Goal: Information Seeking & Learning: Learn about a topic

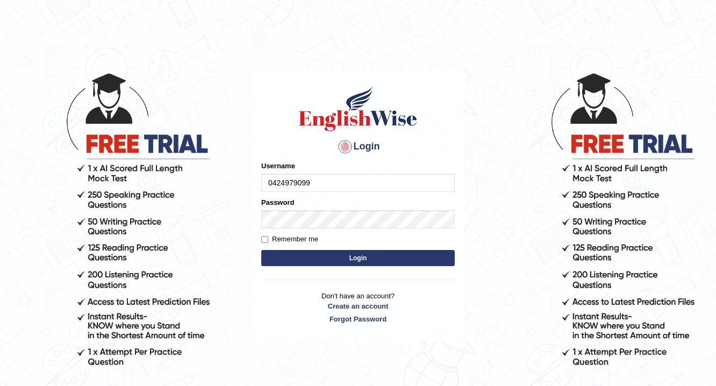
type input "0424979099"
click at [362, 258] on button "Login" at bounding box center [358, 258] width 194 height 16
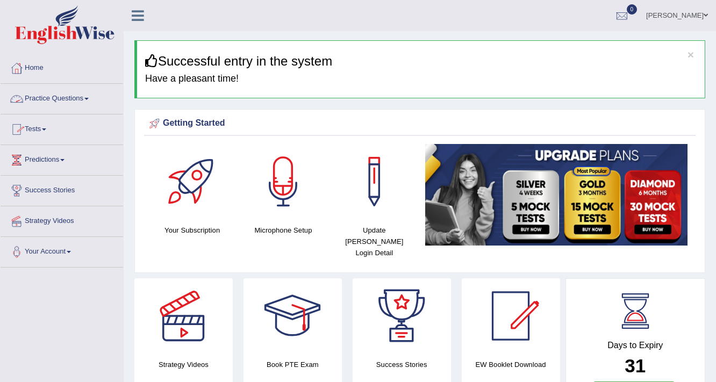
click at [35, 99] on link "Practice Questions" at bounding box center [62, 97] width 123 height 27
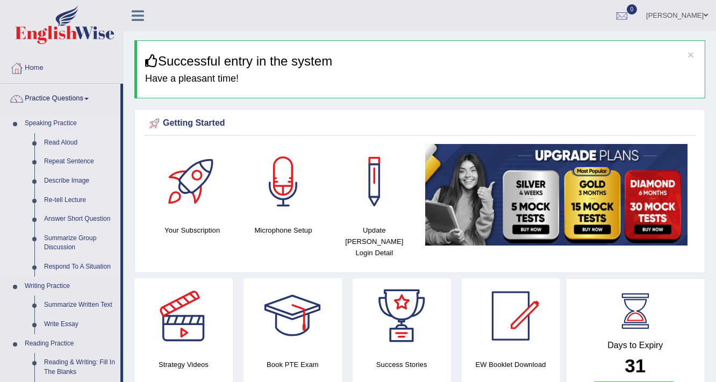
click at [52, 182] on link "Describe Image" at bounding box center [79, 181] width 81 height 19
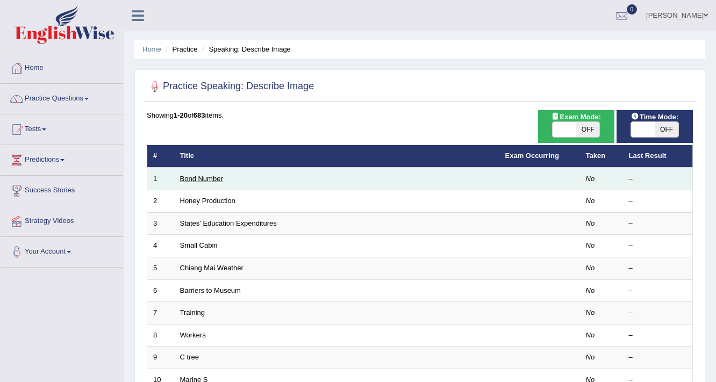
click at [201, 180] on link "Bond Number" at bounding box center [201, 179] width 43 height 8
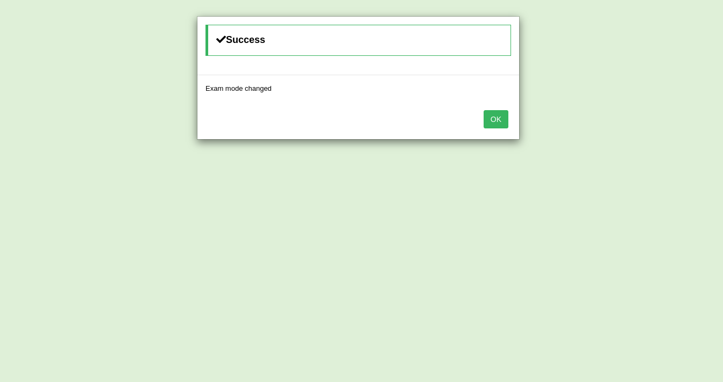
click at [497, 119] on button "OK" at bounding box center [495, 119] width 25 height 18
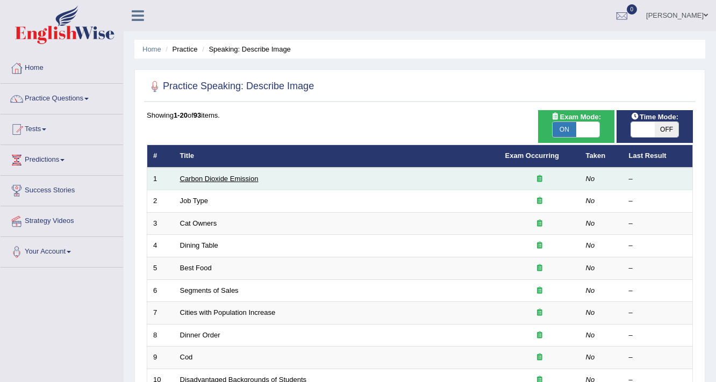
click at [209, 179] on link "Carbon Dioxide Emission" at bounding box center [219, 179] width 78 height 8
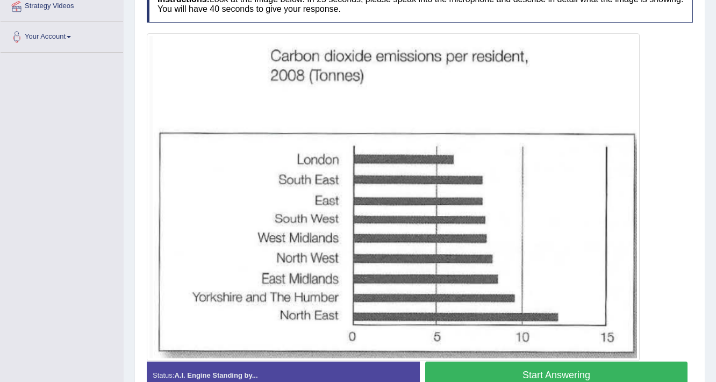
click at [144, 231] on div "Instructions: Look at the image below. In 25 seconds, please speak into the mic…" at bounding box center [420, 192] width 552 height 422
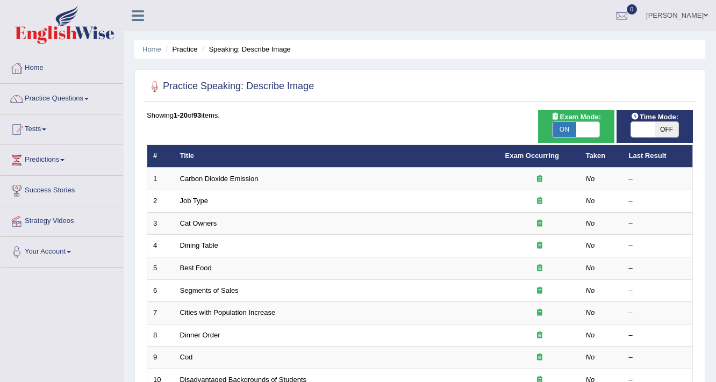
click at [659, 129] on span "OFF" at bounding box center [667, 129] width 24 height 15
checkbox input "true"
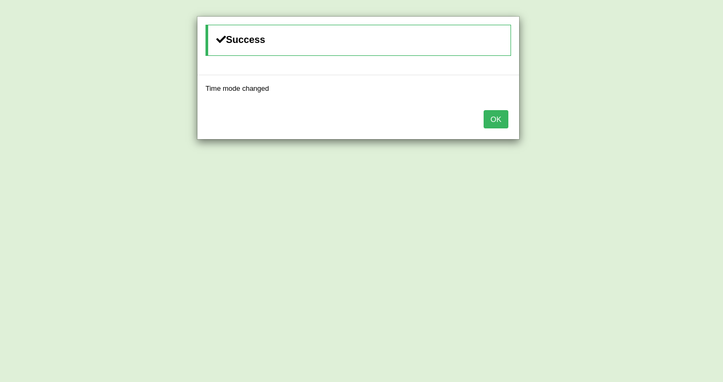
click at [502, 120] on button "OK" at bounding box center [495, 119] width 25 height 18
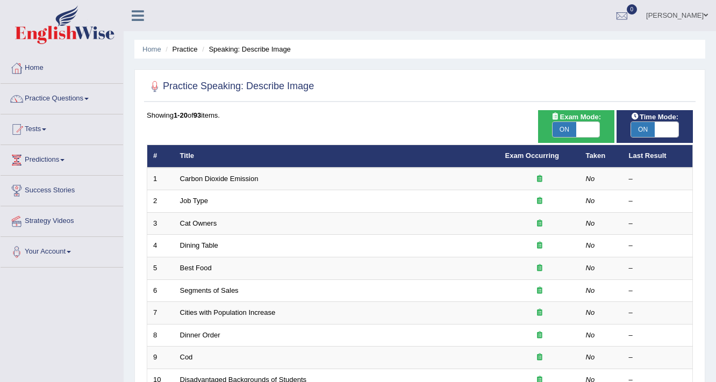
click at [570, 127] on span "ON" at bounding box center [565, 129] width 24 height 15
checkbox input "false"
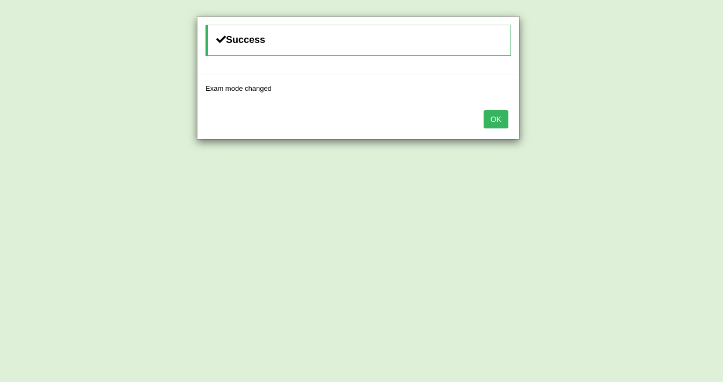
drag, startPoint x: 501, startPoint y: 116, endPoint x: 495, endPoint y: 118, distance: 6.3
click at [499, 117] on button "OK" at bounding box center [495, 119] width 25 height 18
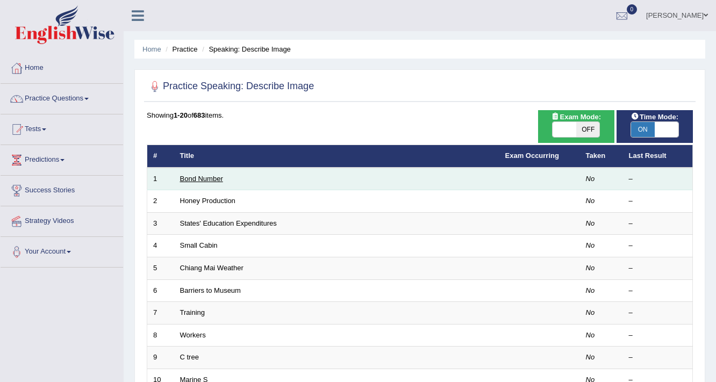
click at [198, 180] on link "Bond Number" at bounding box center [201, 179] width 43 height 8
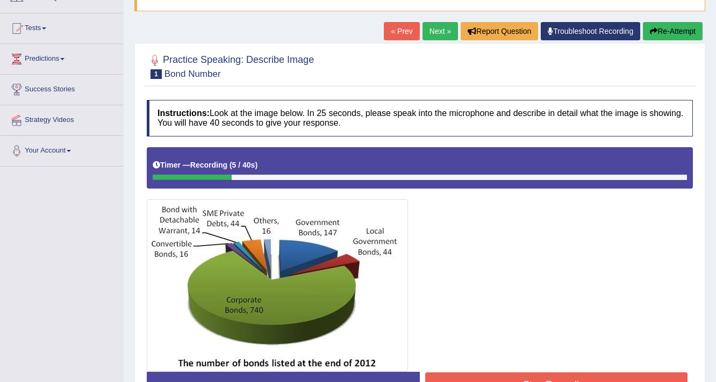
scroll to position [86, 0]
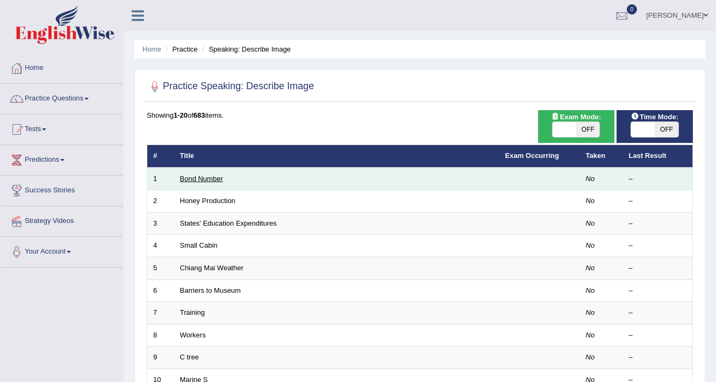
click at [197, 177] on link "Bond Number" at bounding box center [201, 179] width 43 height 8
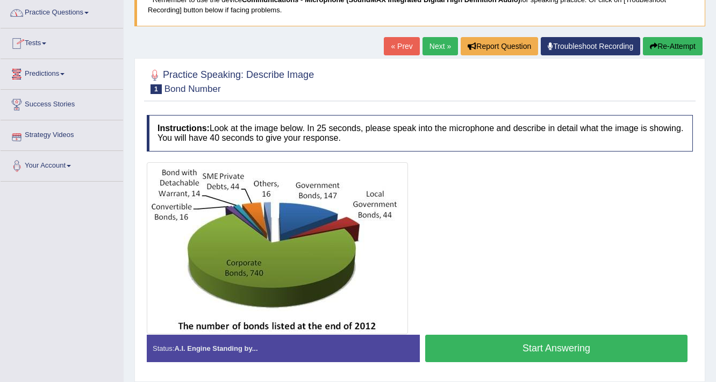
scroll to position [182, 0]
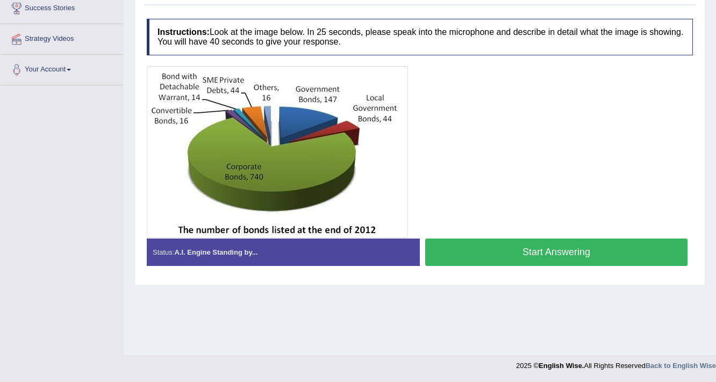
click at [582, 249] on button "Start Answering" at bounding box center [556, 252] width 262 height 27
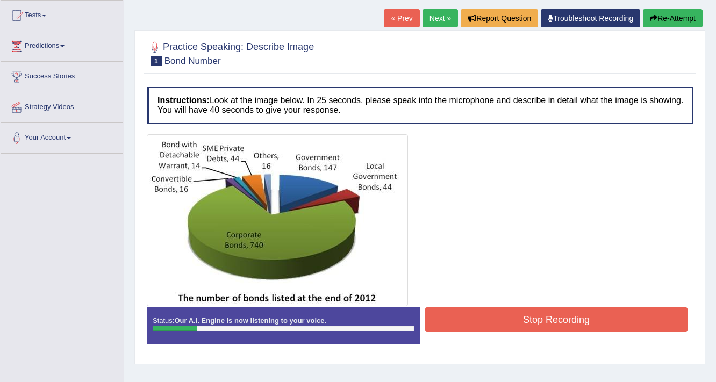
scroll to position [139, 0]
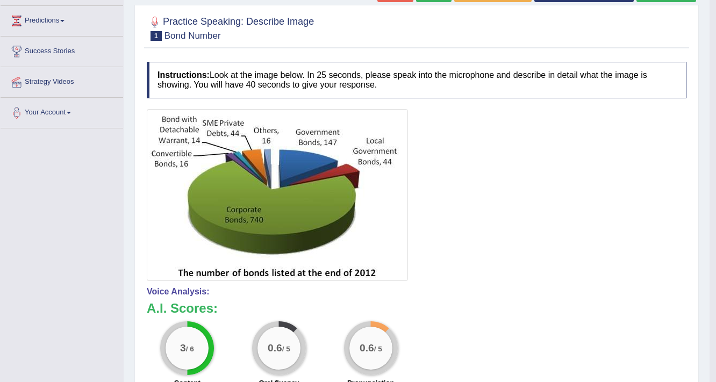
click at [142, 232] on div "Practice Speaking: Describe Image 1 Bond Number Instructions: Look at the image…" at bounding box center [416, 281] width 565 height 552
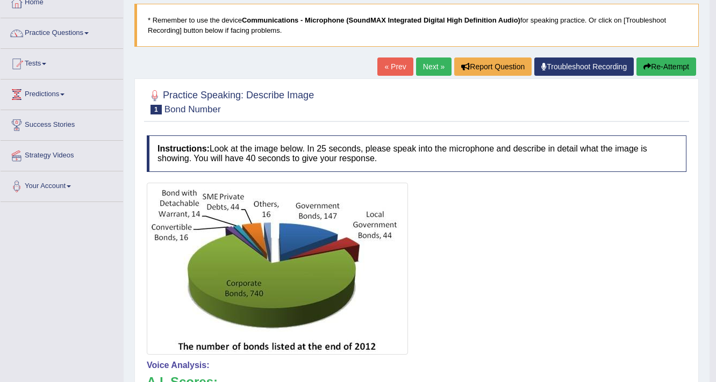
scroll to position [3, 0]
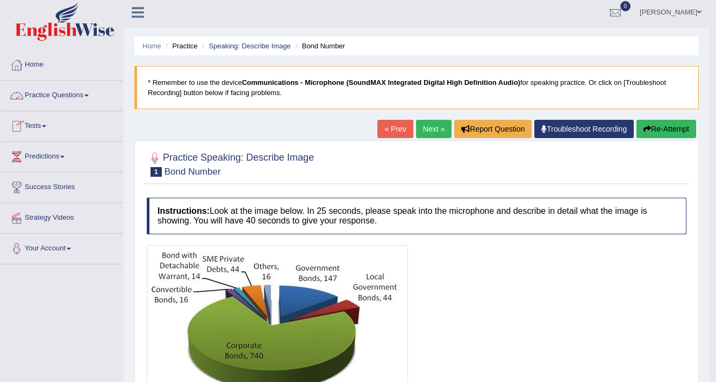
click at [84, 96] on link "Practice Questions" at bounding box center [62, 94] width 123 height 27
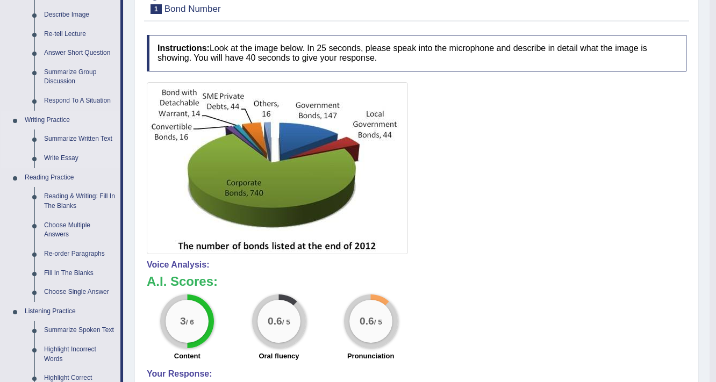
scroll to position [175, 0]
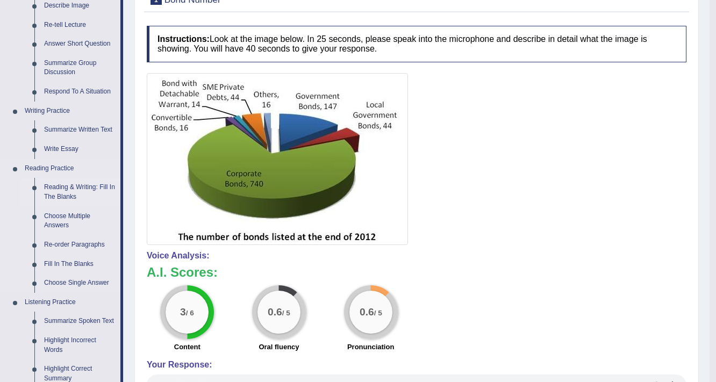
click at [67, 194] on link "Reading & Writing: Fill In The Blanks" at bounding box center [79, 192] width 81 height 28
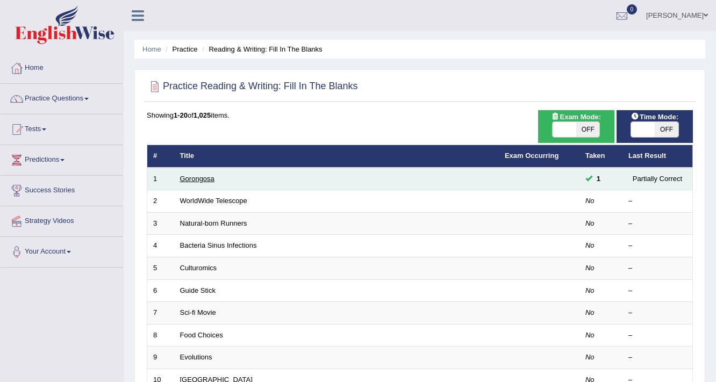
click at [201, 181] on link "Gorongosa" at bounding box center [197, 179] width 34 height 8
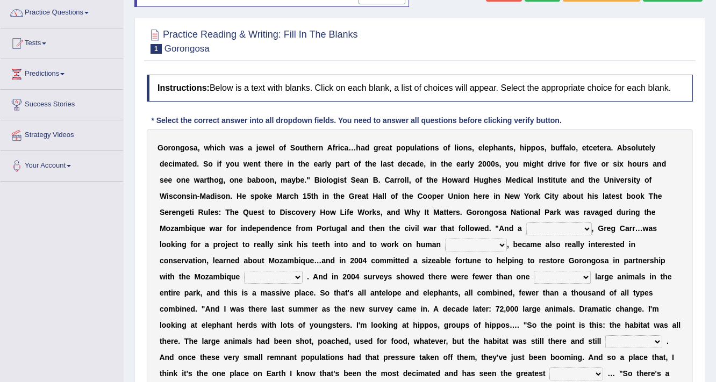
scroll to position [129, 0]
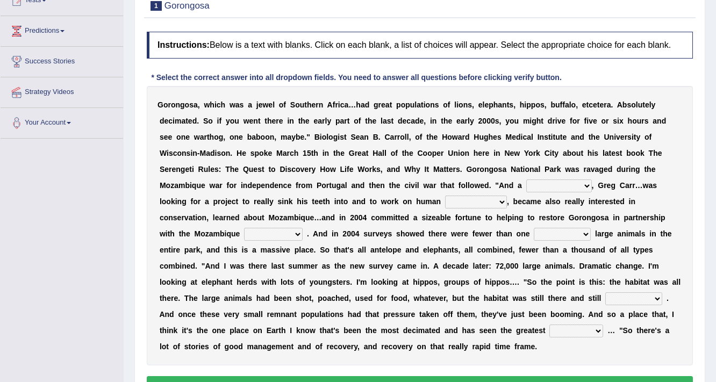
click at [604, 105] on div "G o r o n g o s a , w h i c h w a s a j e w e l o f S o u t h e r n A f r i c a…" at bounding box center [420, 226] width 546 height 280
drag, startPoint x: 611, startPoint y: 103, endPoint x: 591, endPoint y: 108, distance: 19.8
click at [591, 108] on div "G o r o n g o s a , w h i c h w a s a j e w e l o f S o u t h e r n A f r i c a…" at bounding box center [420, 226] width 546 height 280
